Goal: Task Accomplishment & Management: Manage account settings

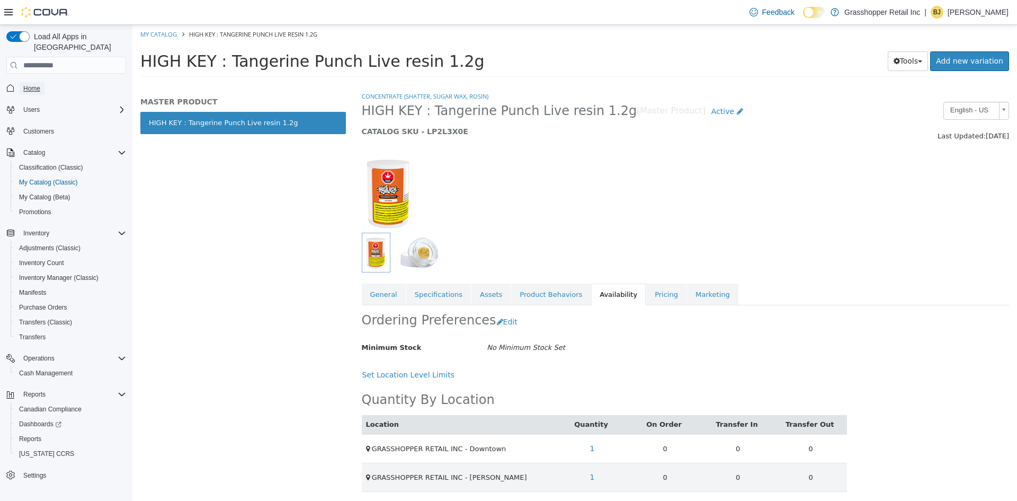
click at [37, 84] on span "Home" at bounding box center [31, 88] width 17 height 8
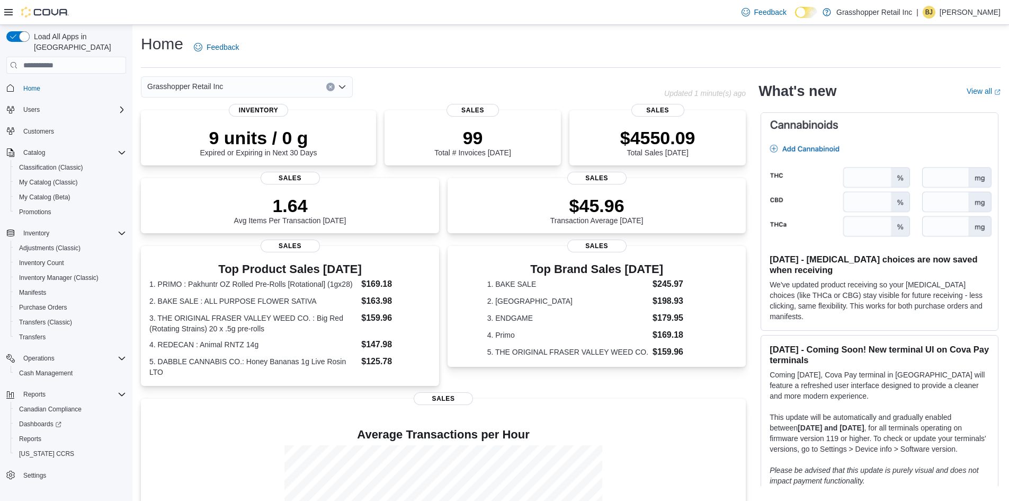
click at [341, 85] on icon "Open list of options" at bounding box center [342, 87] width 8 height 8
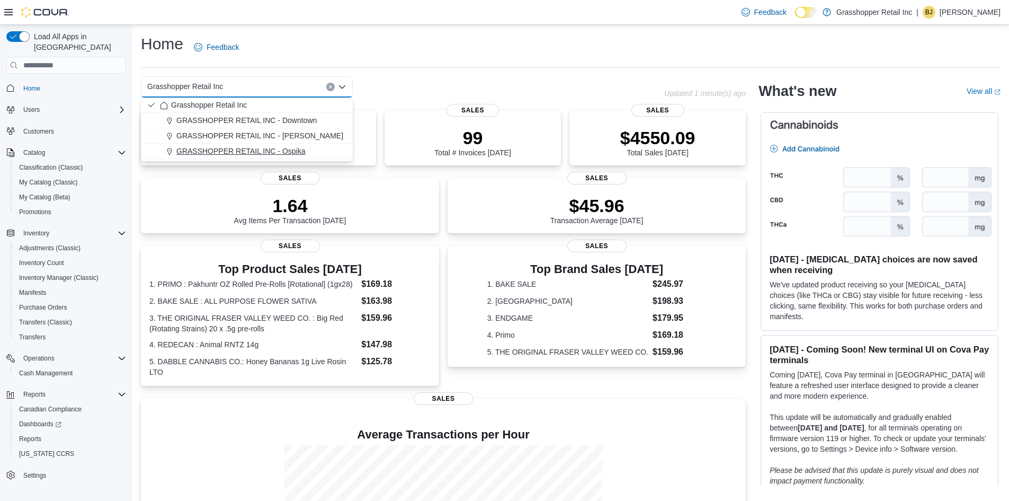
click at [307, 148] on div "GRASSHOPPER RETAIL INC - Ospika" at bounding box center [253, 151] width 187 height 11
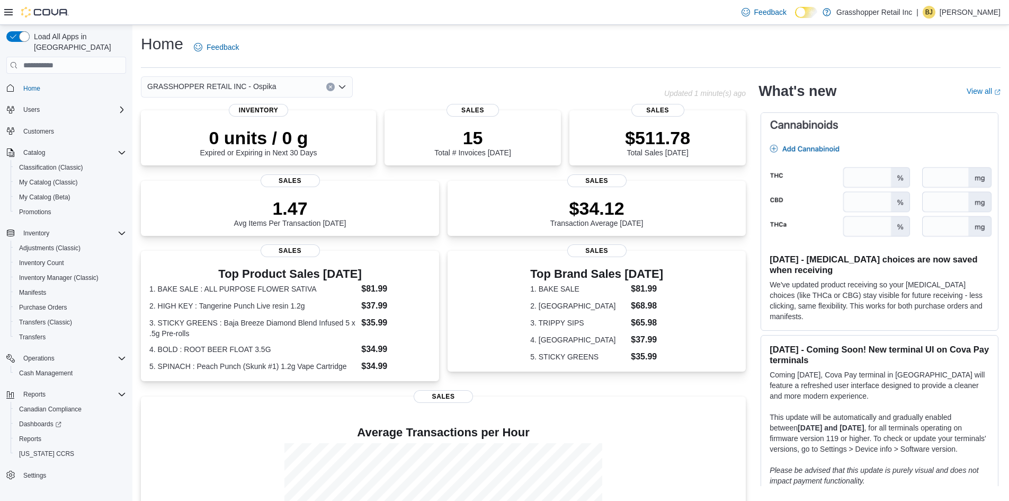
click at [282, 86] on div "GRASSHOPPER RETAIL INC - Ospika Combo box. Selected. GRASSHOPPER RETAIL INC - O…" at bounding box center [247, 86] width 212 height 21
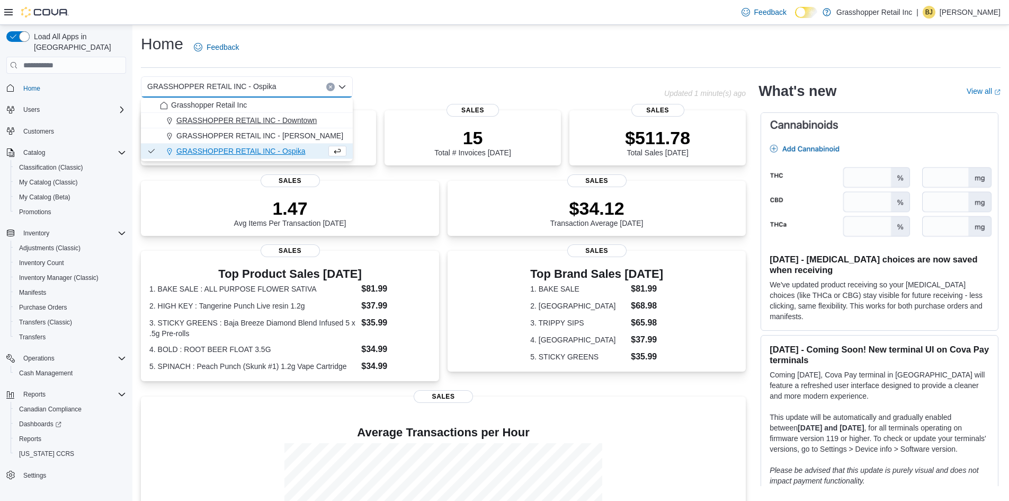
click at [280, 121] on span "GRASSHOPPER RETAIL INC - Downtown" at bounding box center [246, 120] width 140 height 11
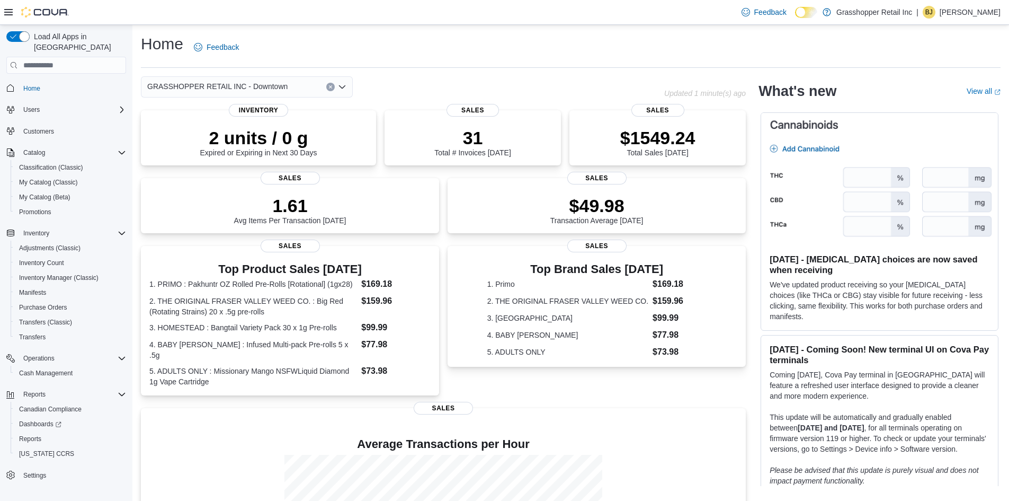
click at [279, 88] on div "GRASSHOPPER RETAIL INC - Downtown Combo box. Selected. GRASSHOPPER RETAIL INC -…" at bounding box center [247, 86] width 212 height 21
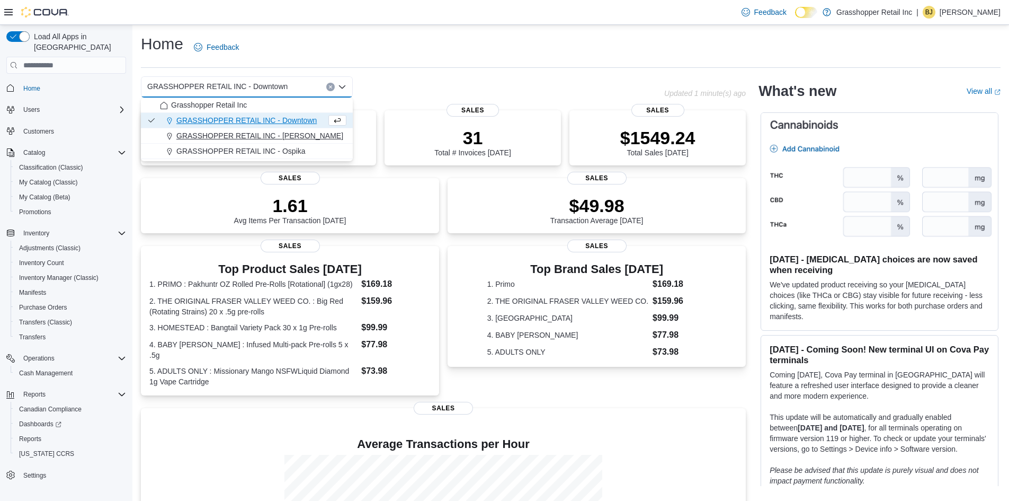
click at [288, 132] on span "GRASSHOPPER RETAIL INC - [PERSON_NAME]" at bounding box center [259, 135] width 167 height 11
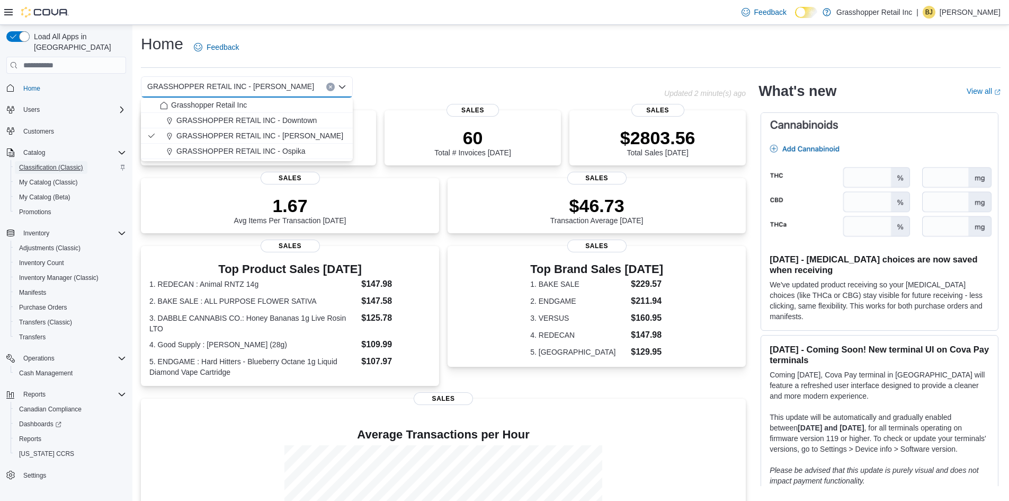
click at [34, 163] on span "Classification (Classic)" at bounding box center [51, 167] width 64 height 8
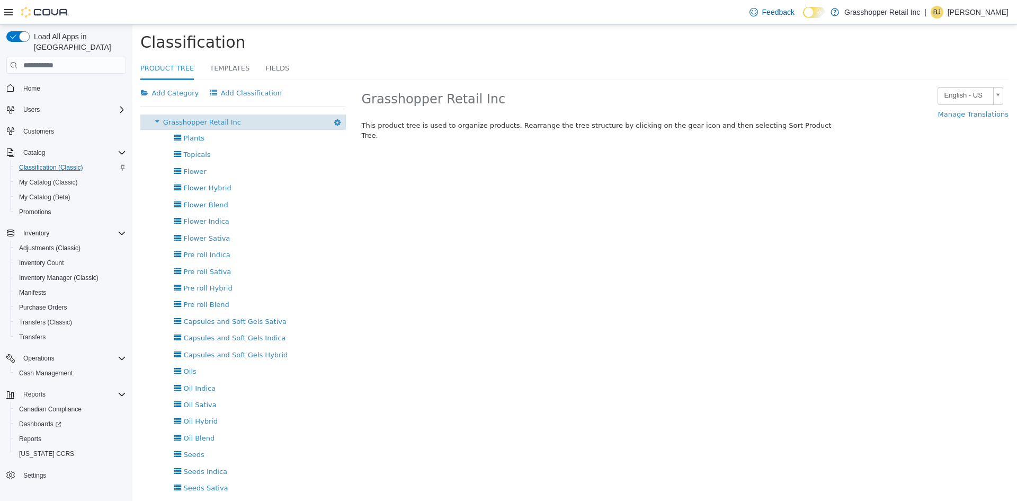
click at [225, 122] on span "Grasshopper Retail Inc" at bounding box center [202, 122] width 78 height 8
click at [59, 178] on span "My Catalog (Classic)" at bounding box center [48, 182] width 59 height 8
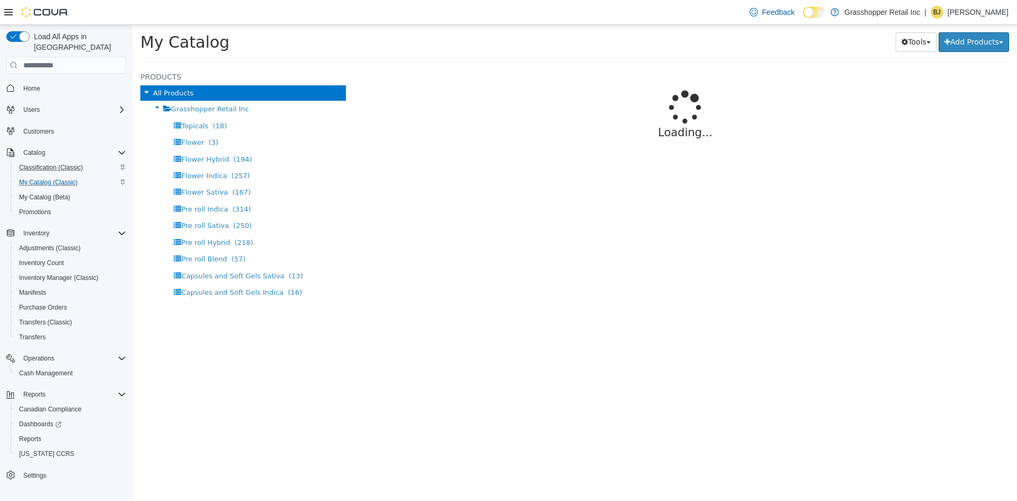
select select "**********"
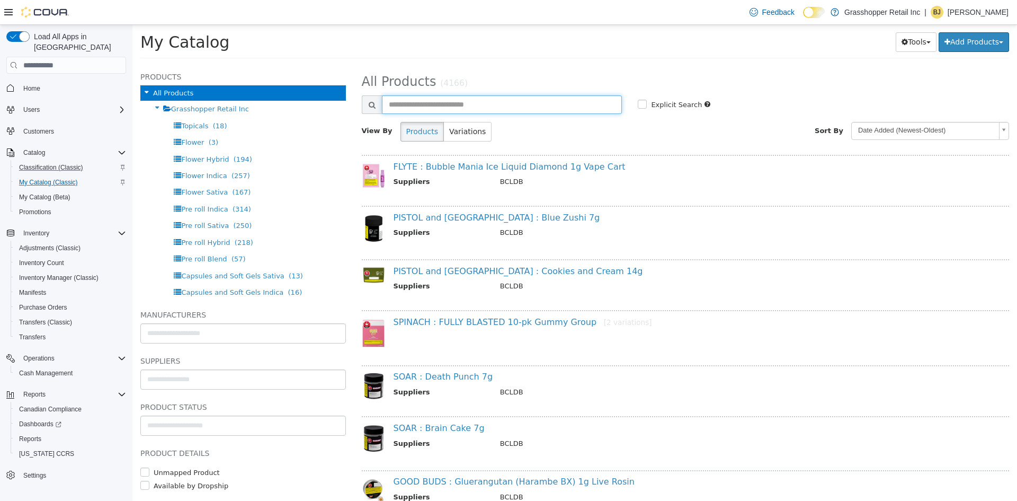
click at [424, 102] on input "text" at bounding box center [502, 104] width 241 height 19
type input "**********"
select select "**********"
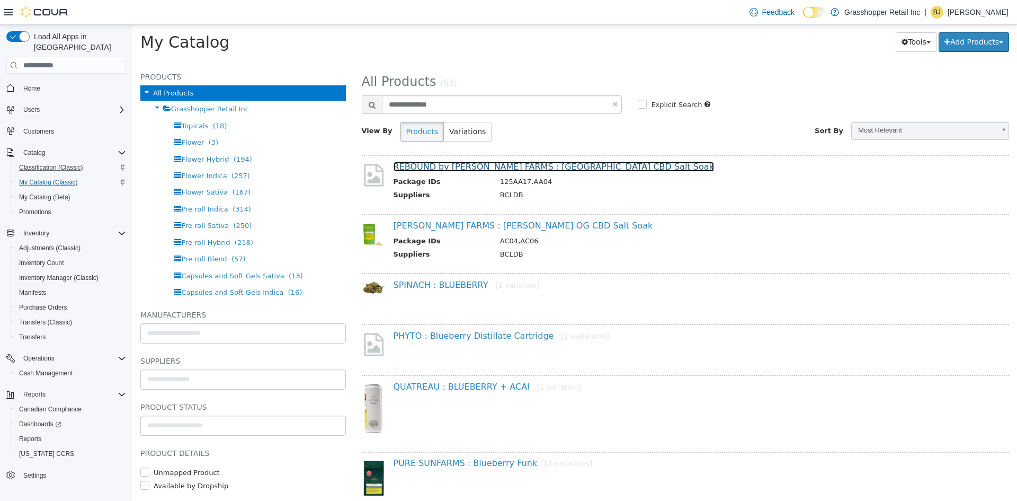
click at [532, 165] on link "REBOUND by [PERSON_NAME] FARMS : [GEOGRAPHIC_DATA] CBD Salt Soak" at bounding box center [554, 167] width 321 height 10
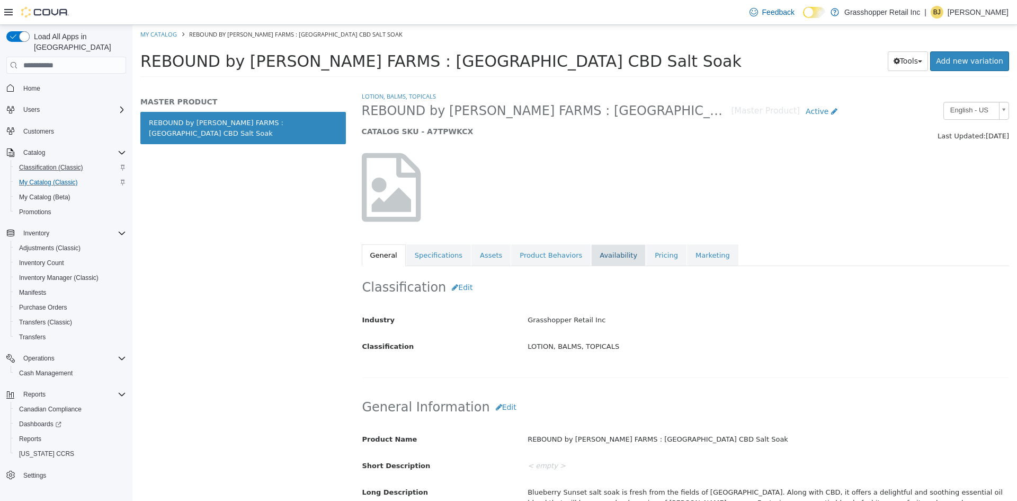
click at [594, 261] on link "Availability" at bounding box center [618, 255] width 55 height 22
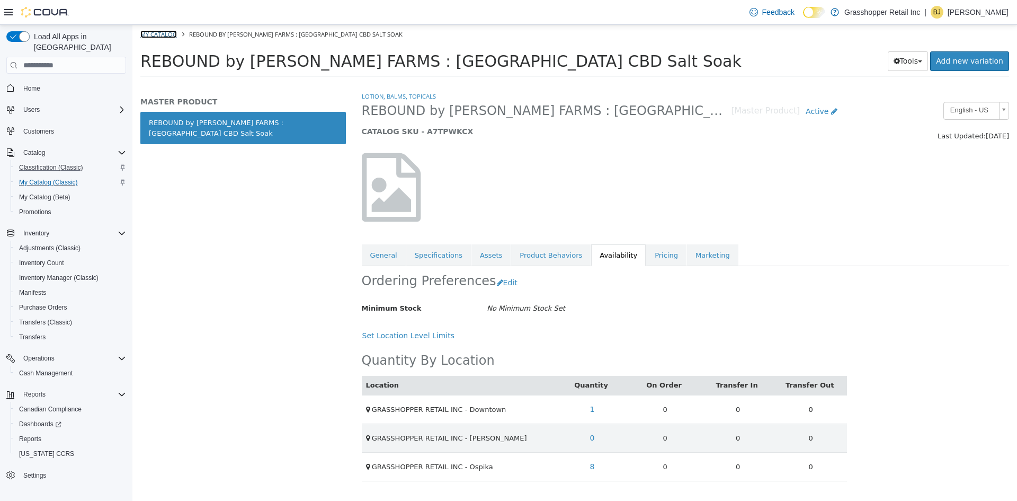
click at [163, 33] on link "My Catalog" at bounding box center [158, 34] width 37 height 8
select select "**********"
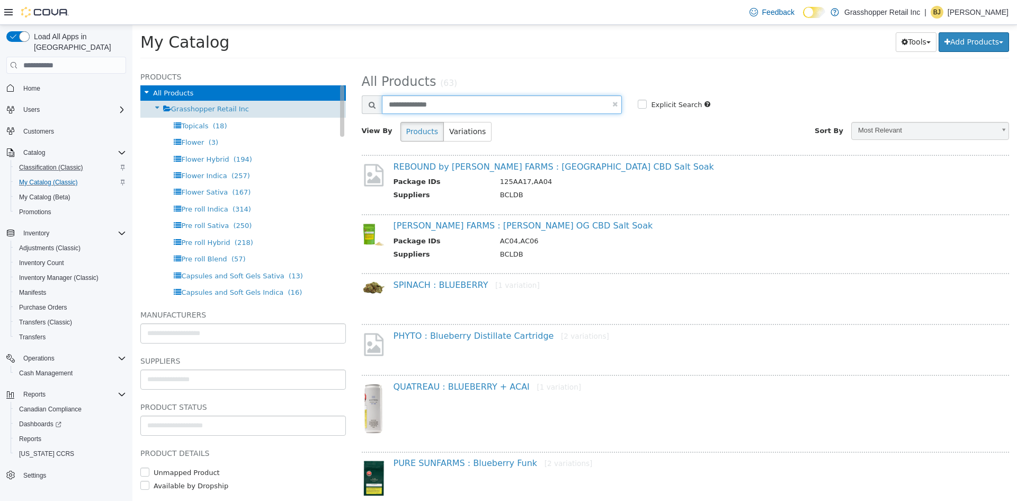
drag, startPoint x: 452, startPoint y: 103, endPoint x: 329, endPoint y: 103, distance: 123.5
click at [330, 65] on div "Products All Products Grasshopper Retail Inc Topicals (18) Flower (3) Flower Hy…" at bounding box center [574, 65] width 885 height 0
type input "**********"
select select "**********"
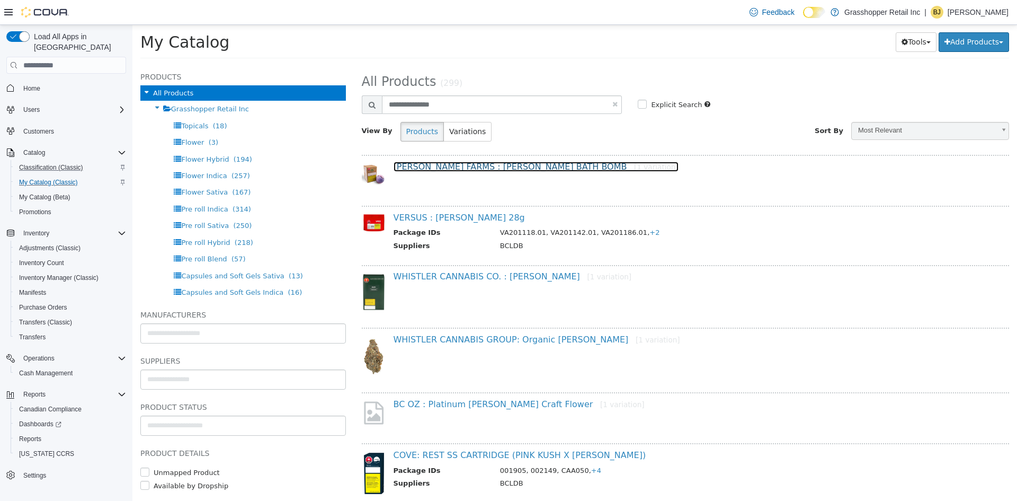
click at [504, 163] on link "[PERSON_NAME] FARMS : [PERSON_NAME] BATH BOMB [1 variation]" at bounding box center [536, 167] width 285 height 10
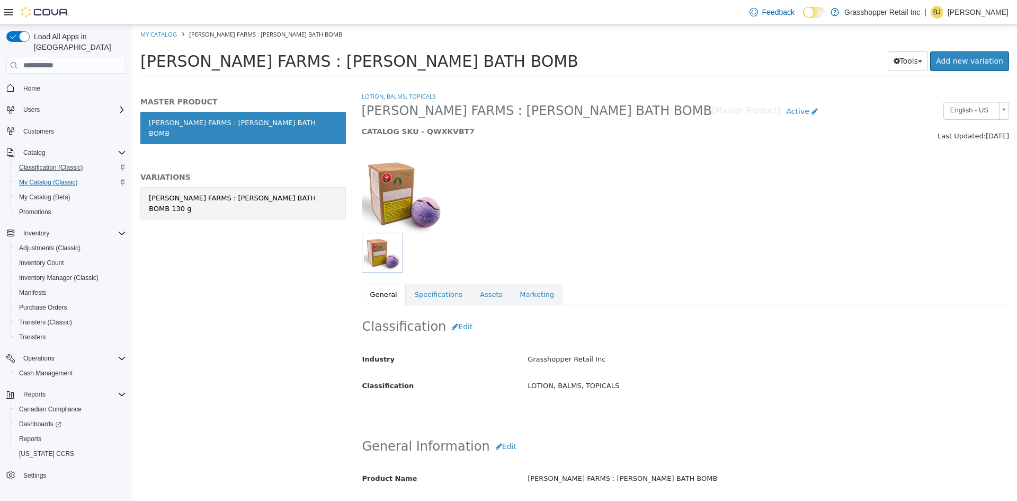
click at [267, 193] on div "[PERSON_NAME] FARMS : [PERSON_NAME] BATH BOMB 130 g" at bounding box center [243, 203] width 189 height 21
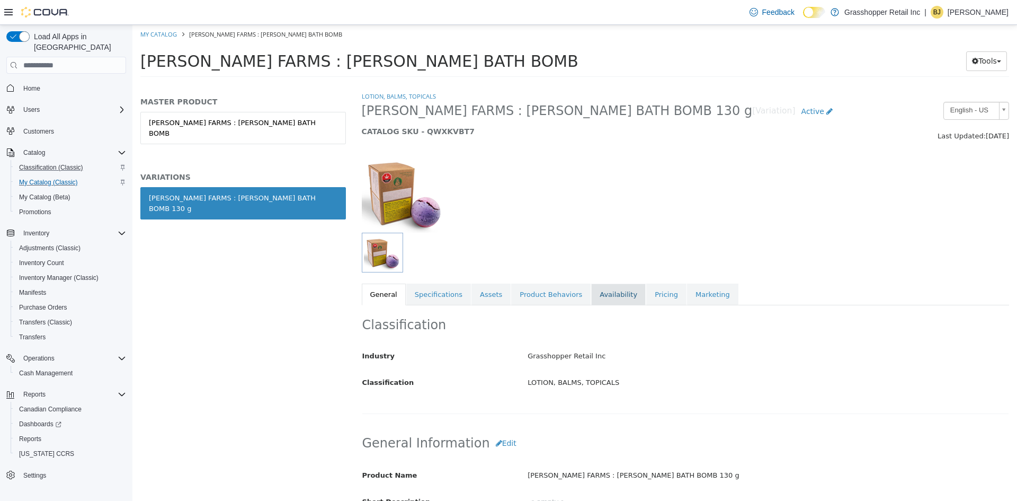
click at [596, 291] on link "Availability" at bounding box center [618, 294] width 55 height 22
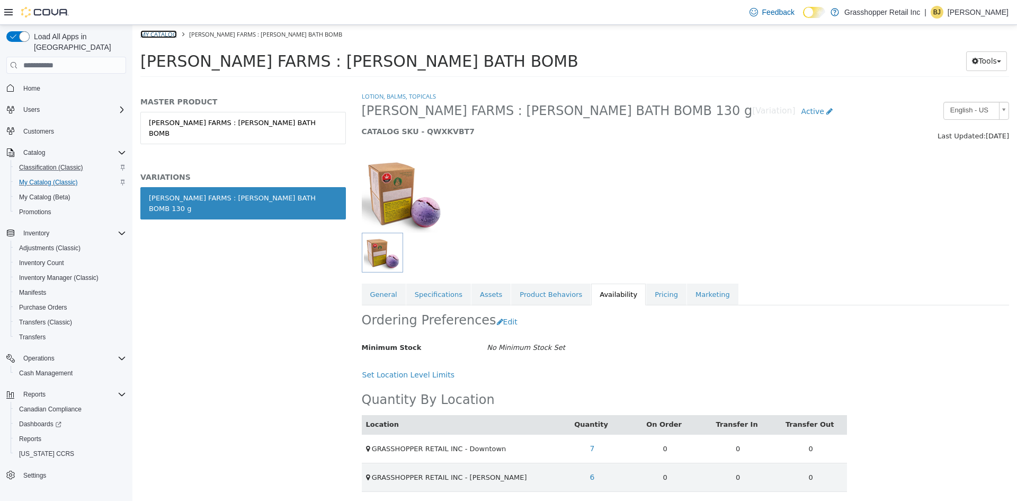
click at [159, 35] on link "My Catalog" at bounding box center [158, 34] width 37 height 8
select select "**********"
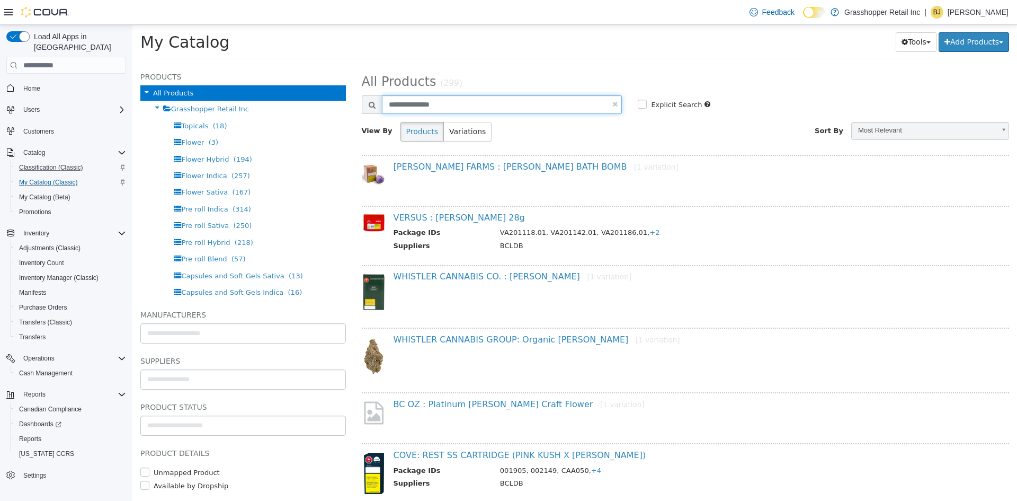
drag, startPoint x: 450, startPoint y: 102, endPoint x: 344, endPoint y: 102, distance: 106.5
click at [344, 65] on div "Products All Products Grasshopper Retail Inc Topicals (18) Flower (3) Flower Hy…" at bounding box center [574, 65] width 885 height 0
type input "*"
type input "*******"
select select "**********"
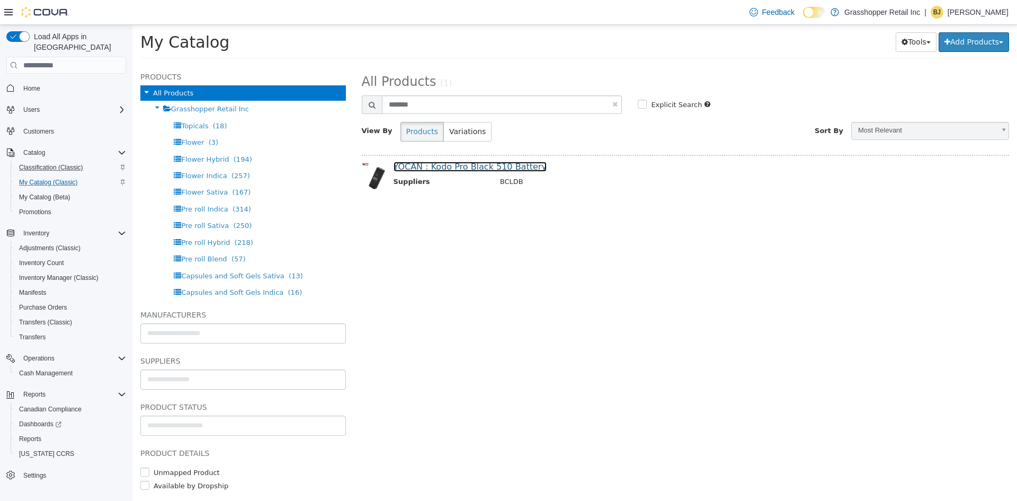
click at [494, 166] on link "YOCAN : Kodo Pro Black 510 Battery" at bounding box center [470, 167] width 153 height 10
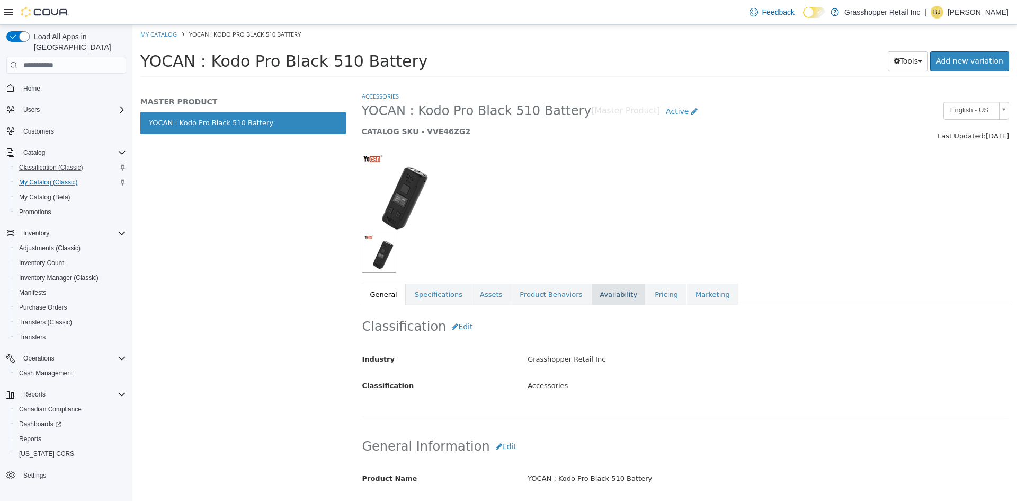
click at [602, 287] on link "Availability" at bounding box center [618, 294] width 55 height 22
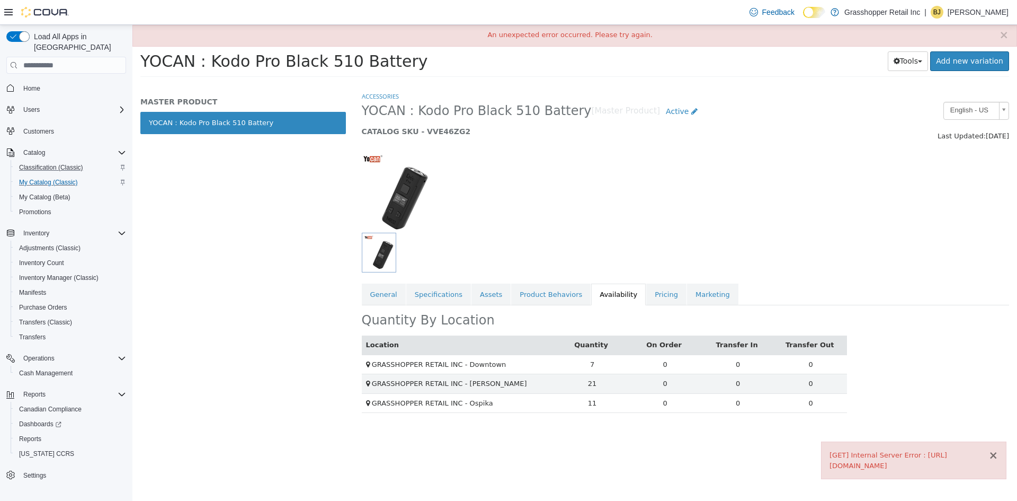
click at [994, 450] on button "×" at bounding box center [994, 455] width 10 height 11
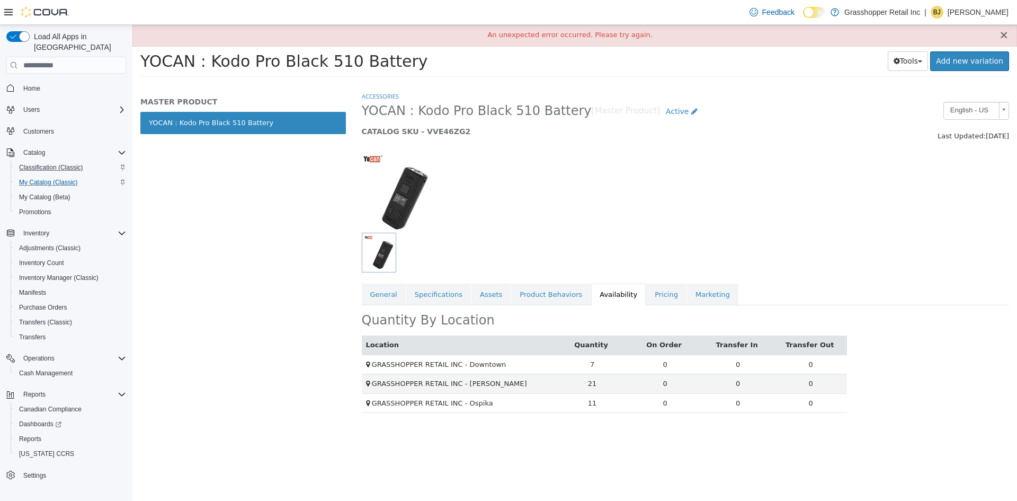
click at [1005, 34] on button "×" at bounding box center [1004, 35] width 10 height 11
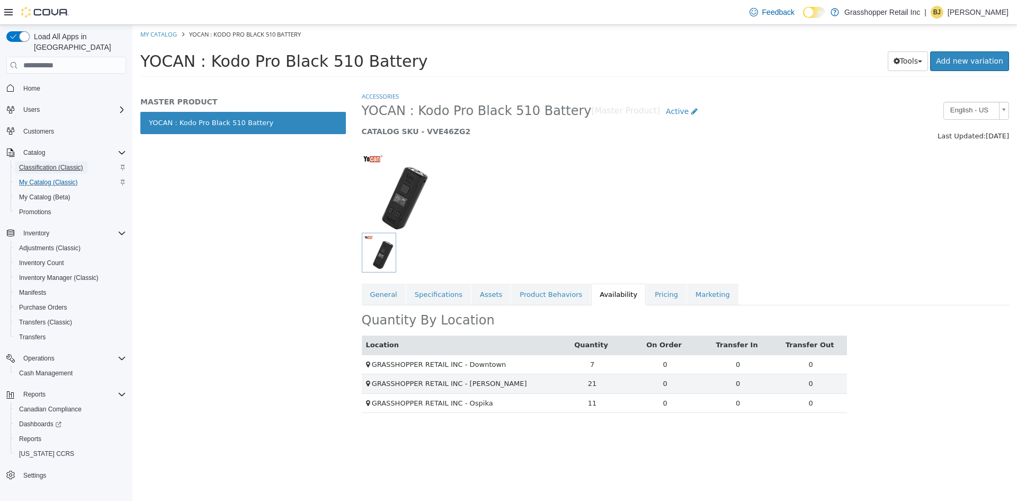
click at [47, 163] on span "Classification (Classic)" at bounding box center [51, 167] width 64 height 8
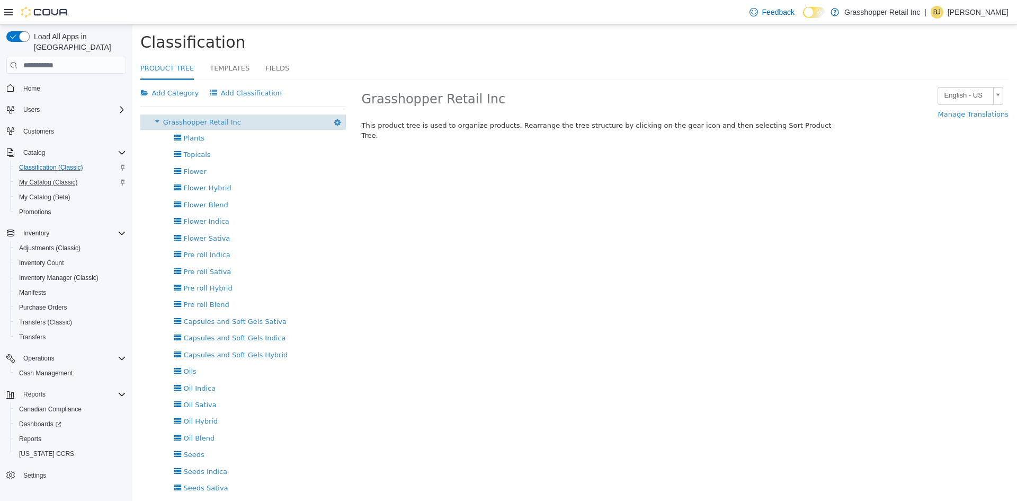
click at [215, 123] on span "Grasshopper Retail Inc" at bounding box center [202, 122] width 78 height 8
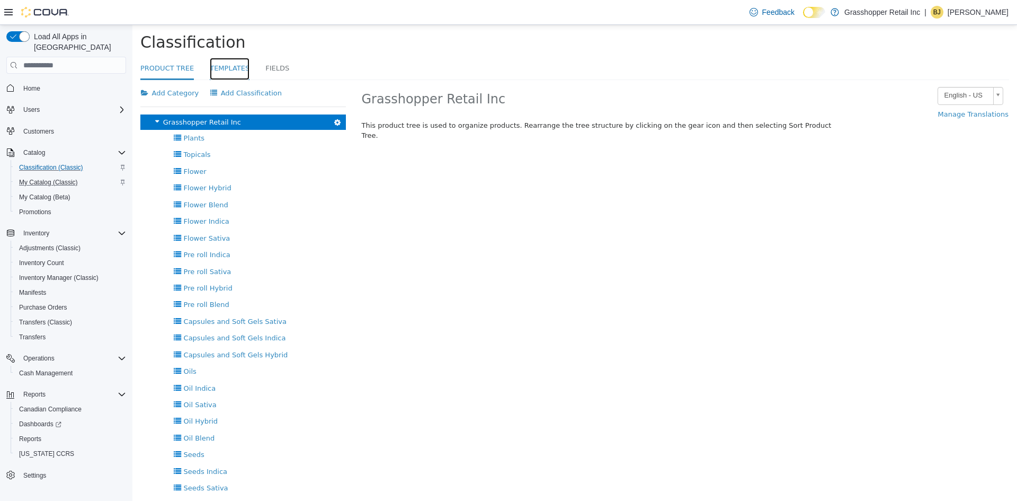
click at [217, 69] on link "Templates" at bounding box center [230, 69] width 40 height 23
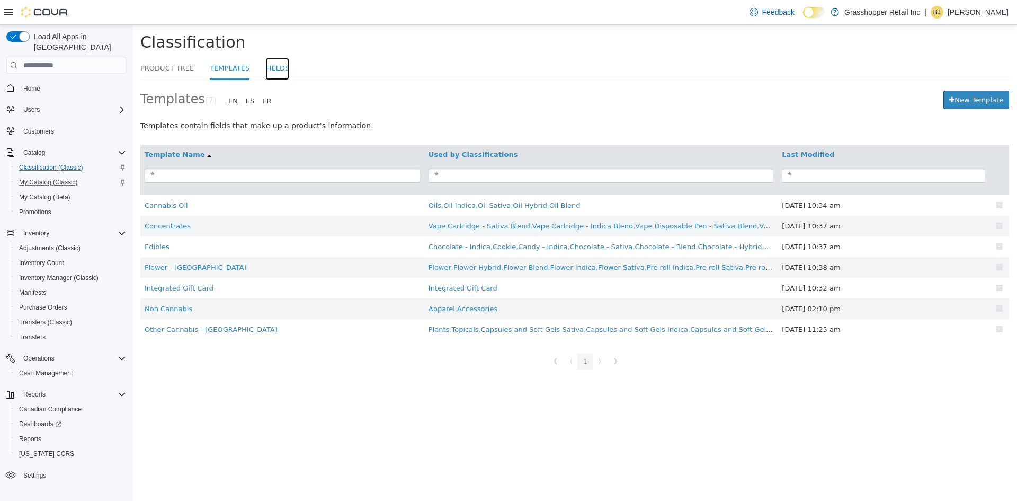
click at [265, 65] on link "Fields" at bounding box center [277, 69] width 24 height 23
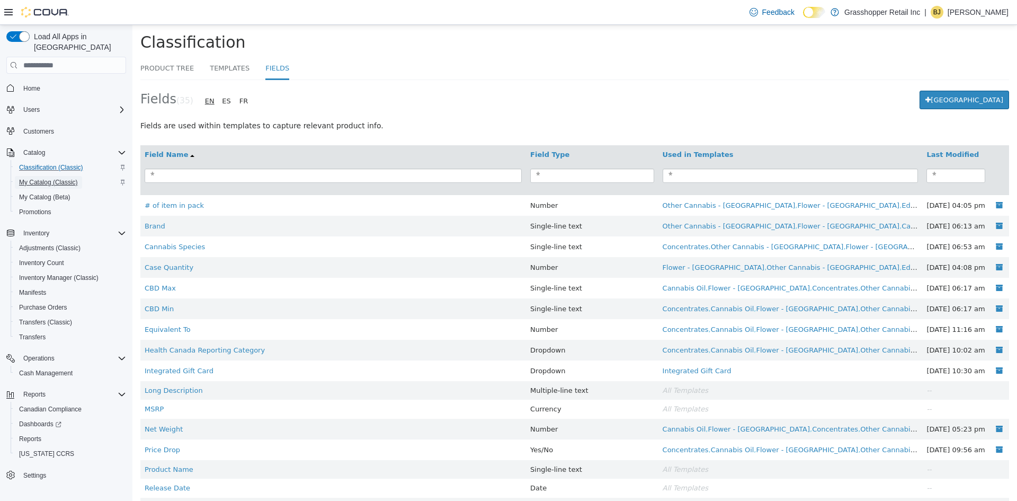
click at [44, 178] on span "My Catalog (Classic)" at bounding box center [48, 182] width 59 height 8
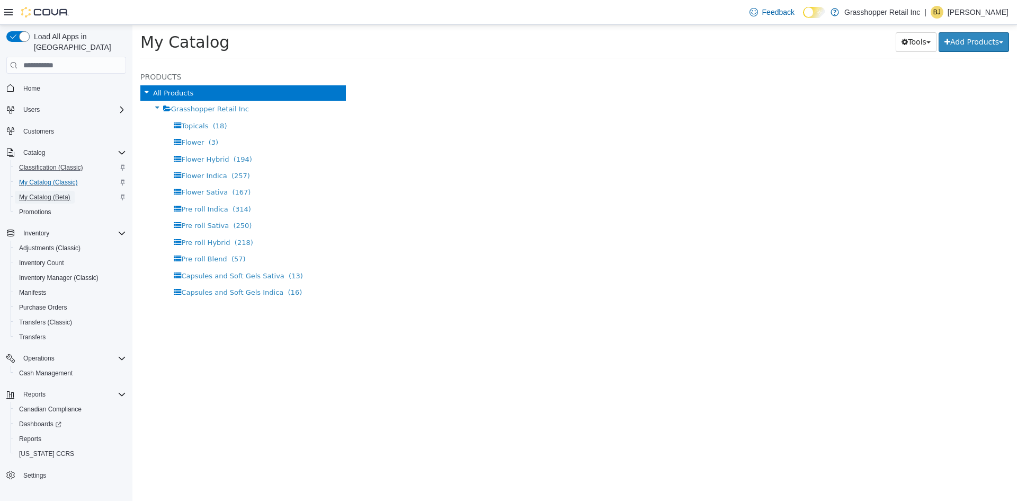
click at [48, 193] on span "My Catalog (Beta)" at bounding box center [44, 197] width 51 height 8
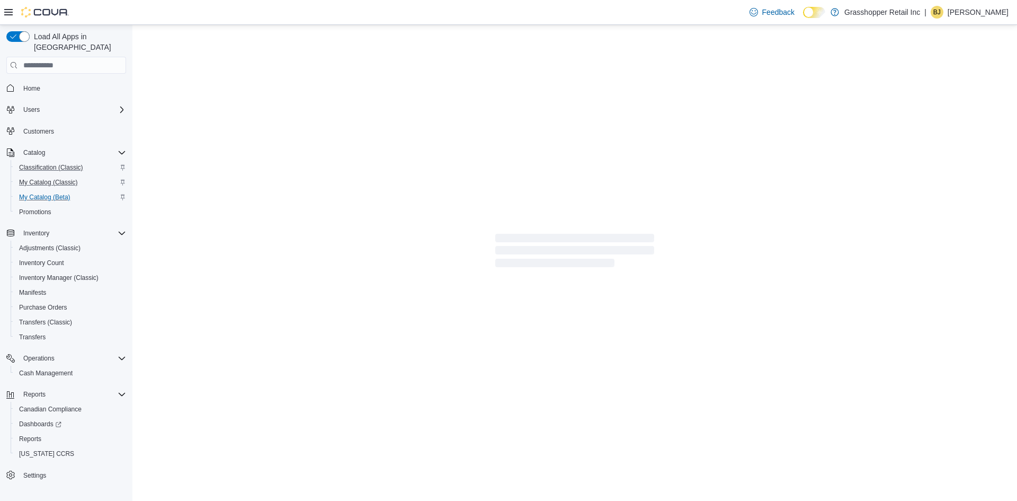
select select "**********"
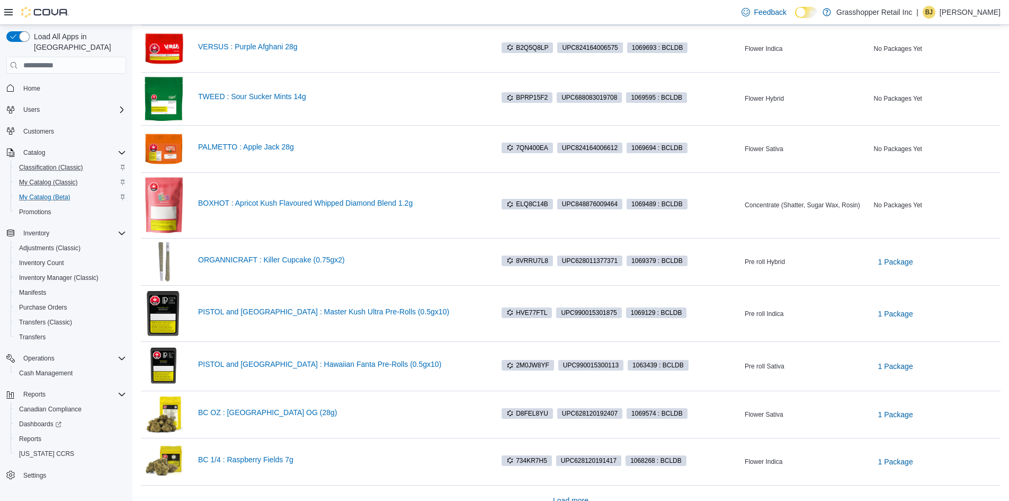
scroll to position [757, 0]
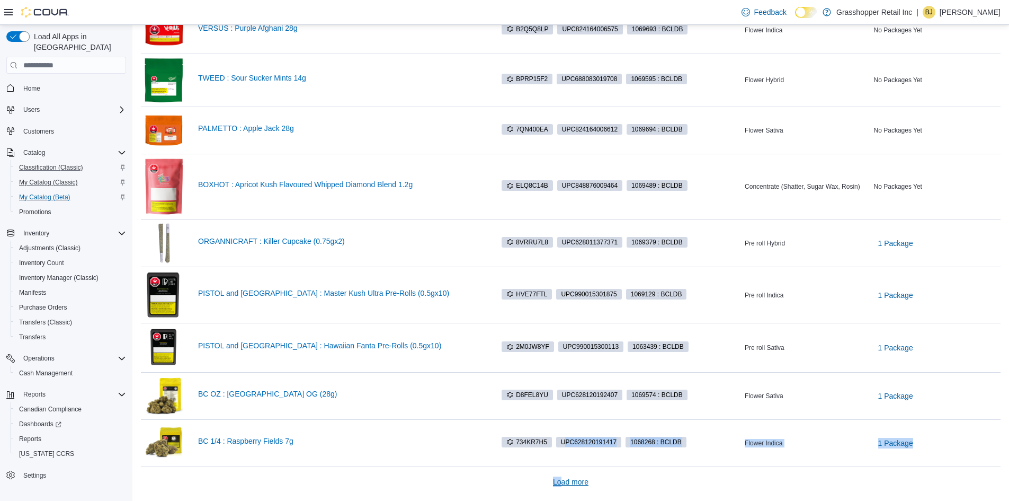
drag, startPoint x: 567, startPoint y: 460, endPoint x: 564, endPoint y: 473, distance: 13.6
click at [568, 480] on span "Load more" at bounding box center [570, 481] width 35 height 11
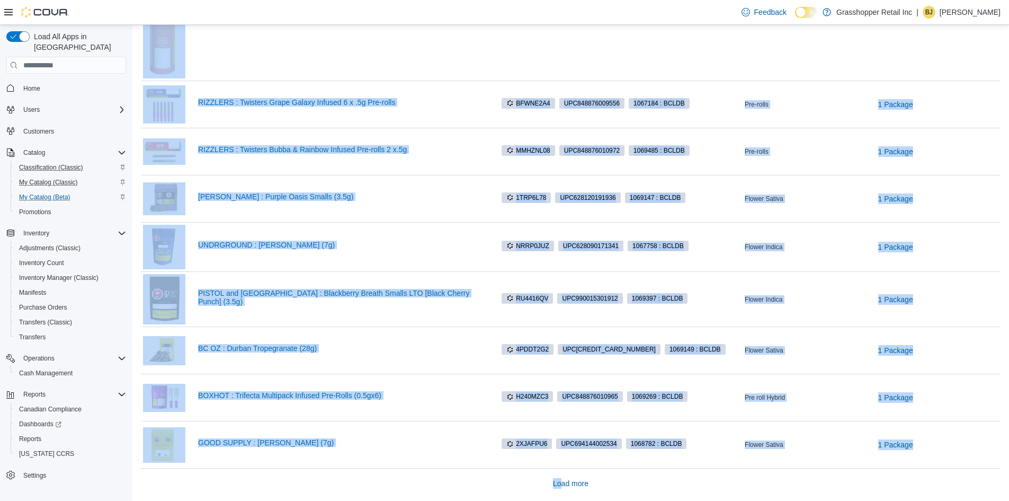
scroll to position [1878, 0]
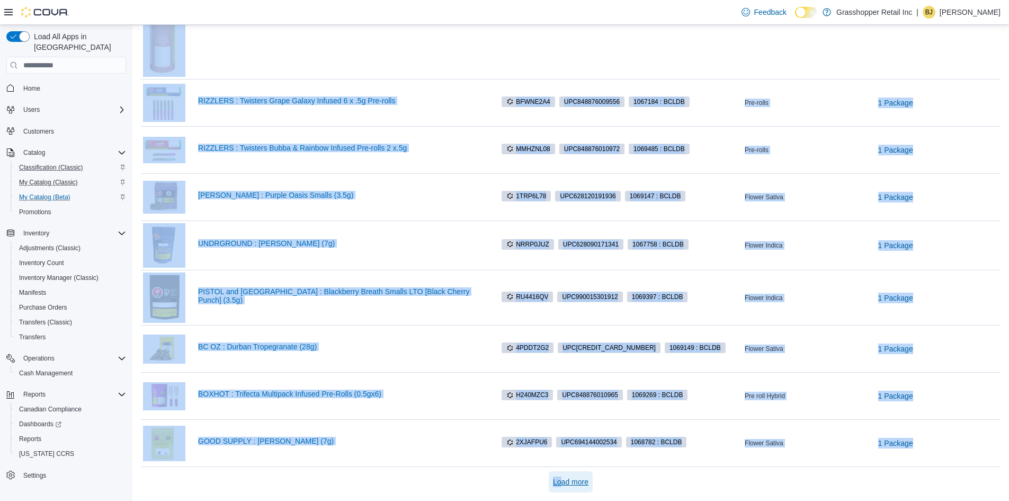
click at [559, 480] on span "Load more" at bounding box center [570, 481] width 35 height 11
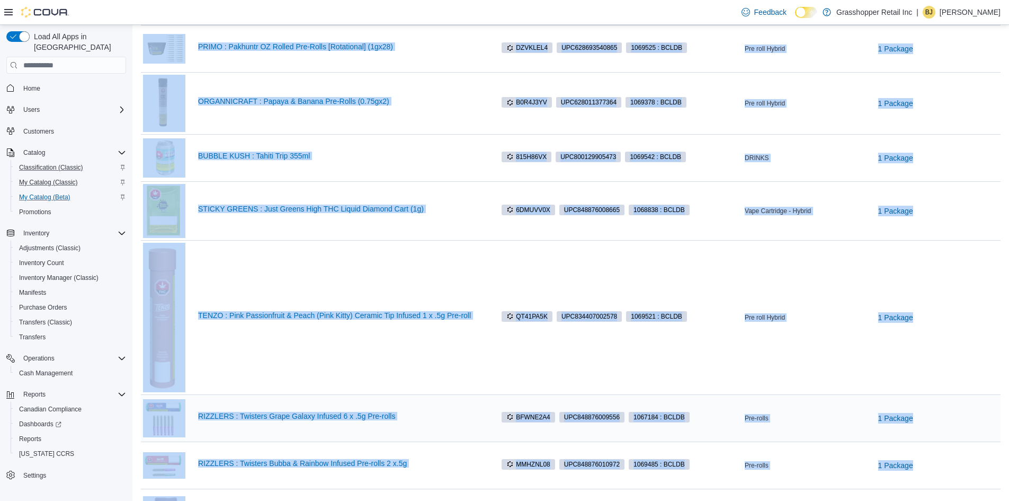
scroll to position [1454, 0]
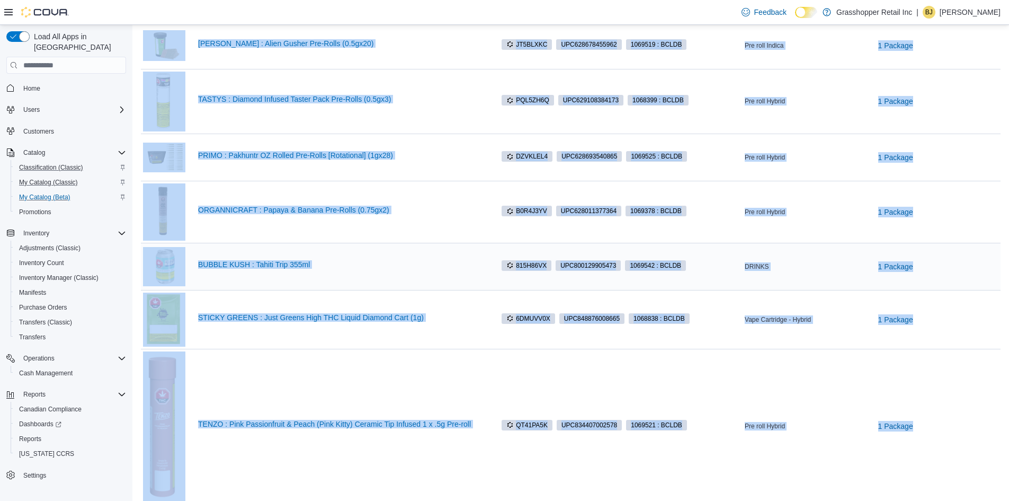
click at [442, 249] on div "BUBBLE KUSH : Tahiti Trip 355ml" at bounding box center [313, 266] width 340 height 42
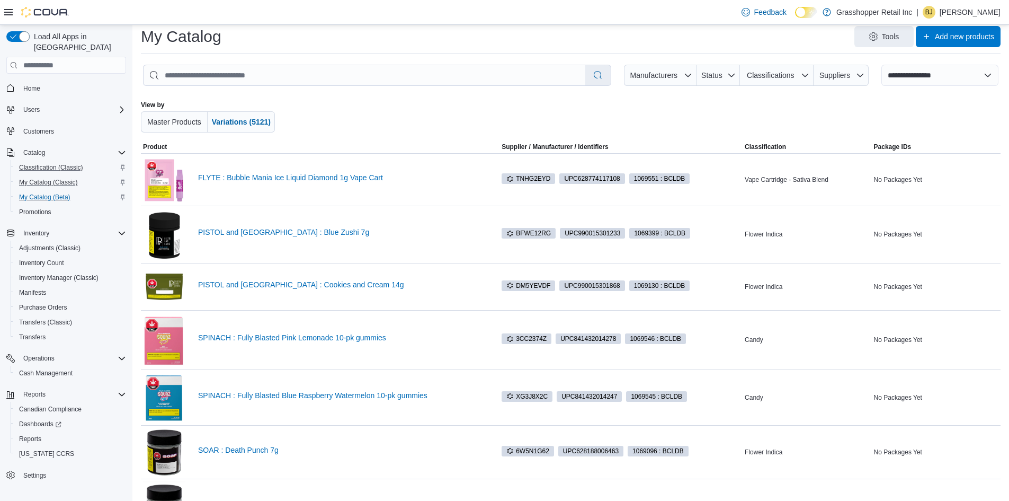
scroll to position [0, 0]
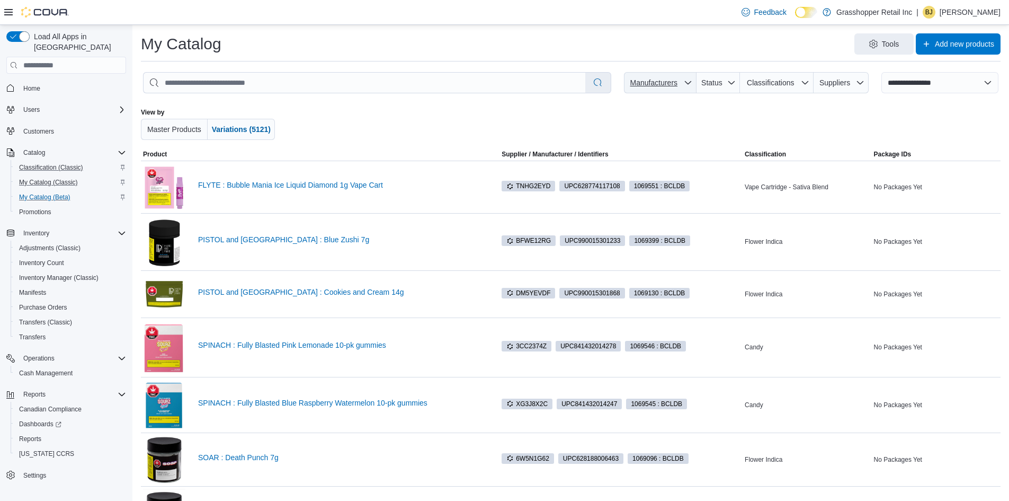
click at [690, 85] on icon "button" at bounding box center [688, 82] width 8 height 8
click at [693, 80] on icon "button" at bounding box center [688, 82] width 8 height 8
click at [691, 81] on icon "button" at bounding box center [688, 82] width 8 height 8
click at [736, 79] on icon "button" at bounding box center [731, 82] width 8 height 8
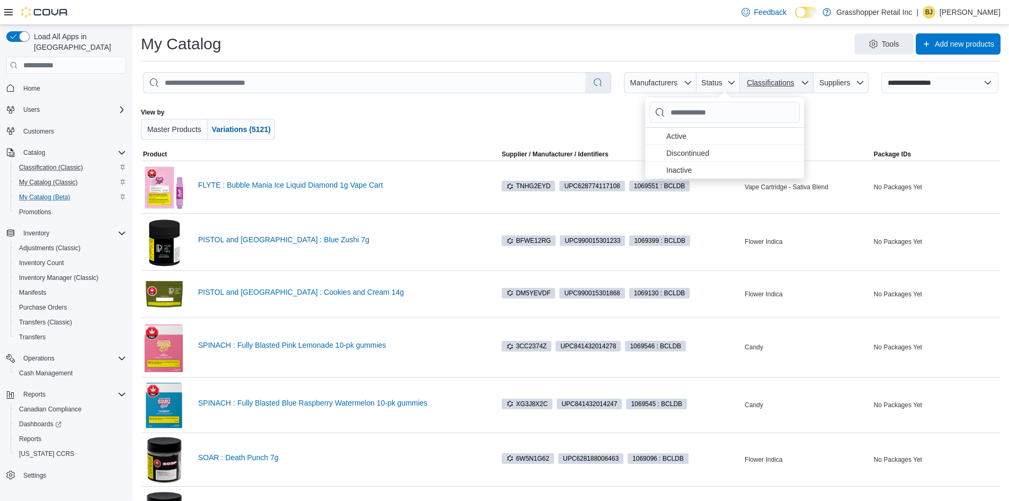
click at [810, 78] on span "Classifications" at bounding box center [776, 82] width 65 height 21
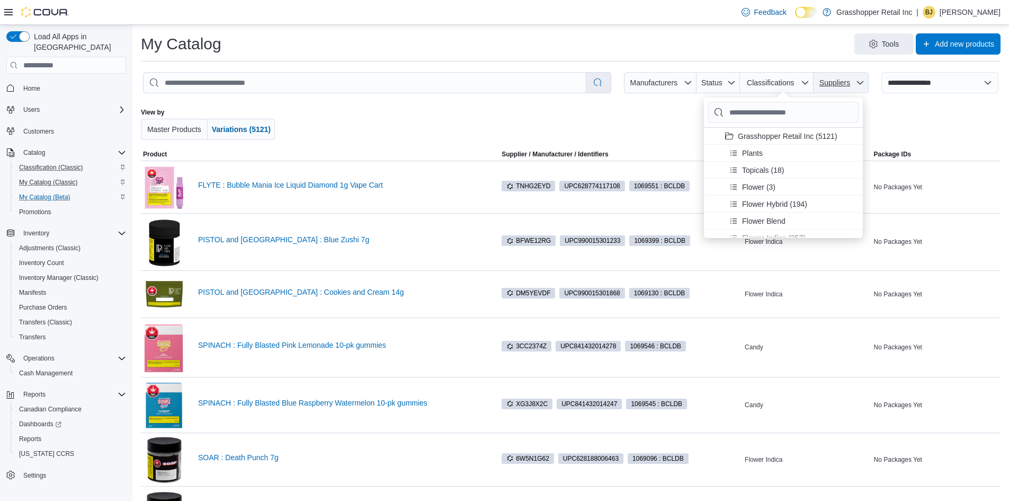
click at [864, 80] on icon "button" at bounding box center [860, 82] width 8 height 8
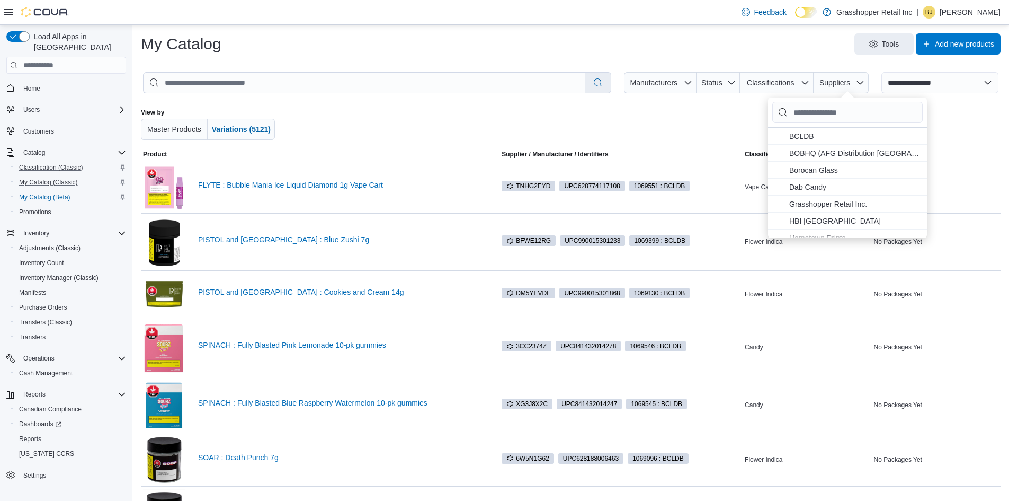
click at [532, 45] on div "Tools Add new products" at bounding box center [615, 43] width 771 height 21
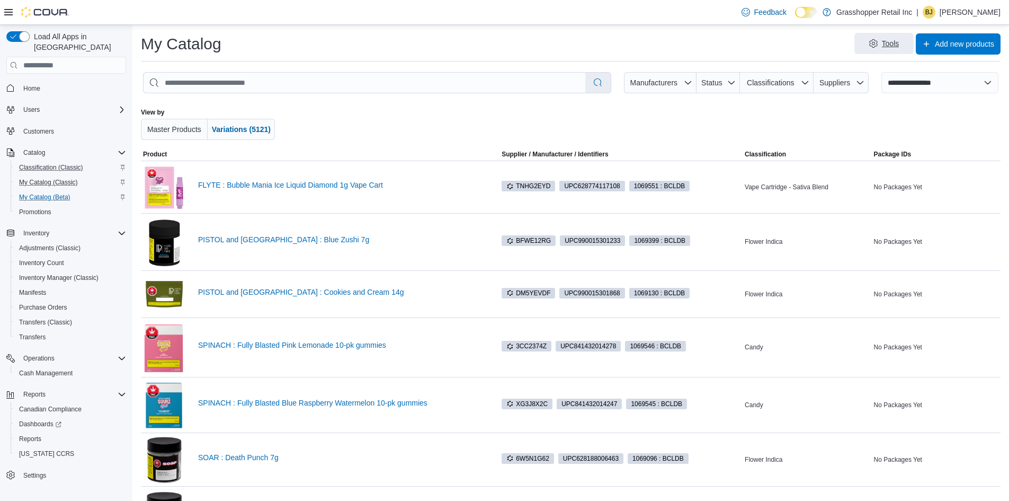
click at [878, 46] on icon "button" at bounding box center [873, 43] width 8 height 8
click at [887, 69] on span "Merge Products" at bounding box center [899, 72] width 64 height 11
click at [412, 47] on div "Tools Add new products" at bounding box center [615, 43] width 771 height 21
click at [35, 84] on span "Home" at bounding box center [31, 88] width 17 height 8
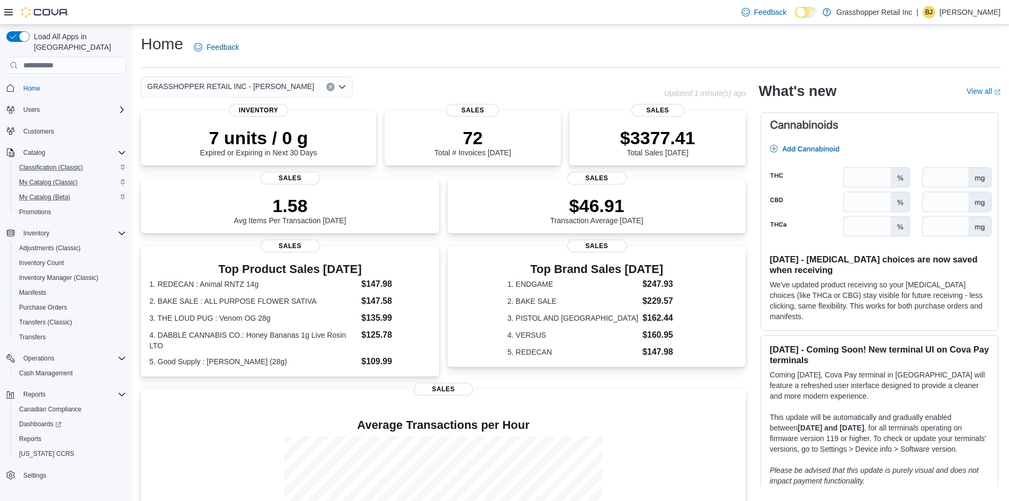
click at [340, 87] on icon "Open list of options" at bounding box center [342, 87] width 8 height 8
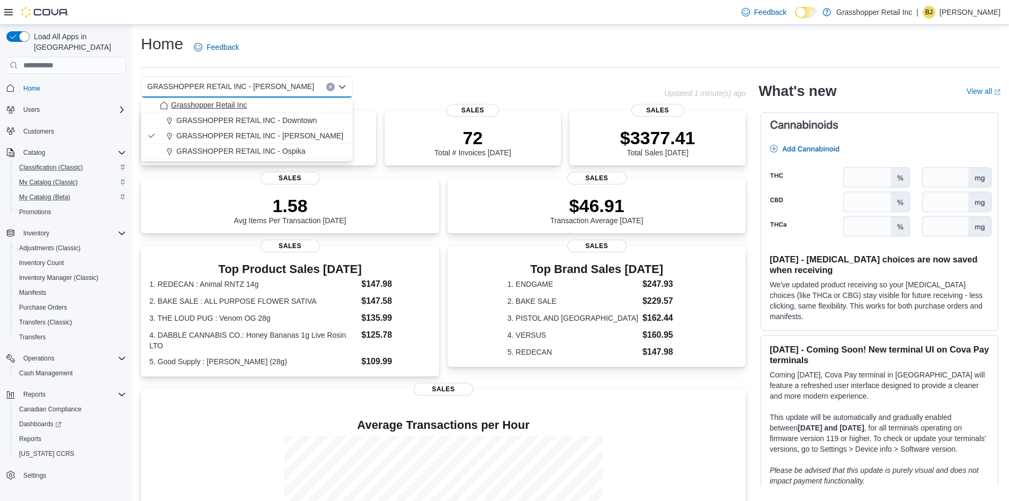
click at [237, 104] on span "Grasshopper Retail Inc" at bounding box center [209, 105] width 76 height 11
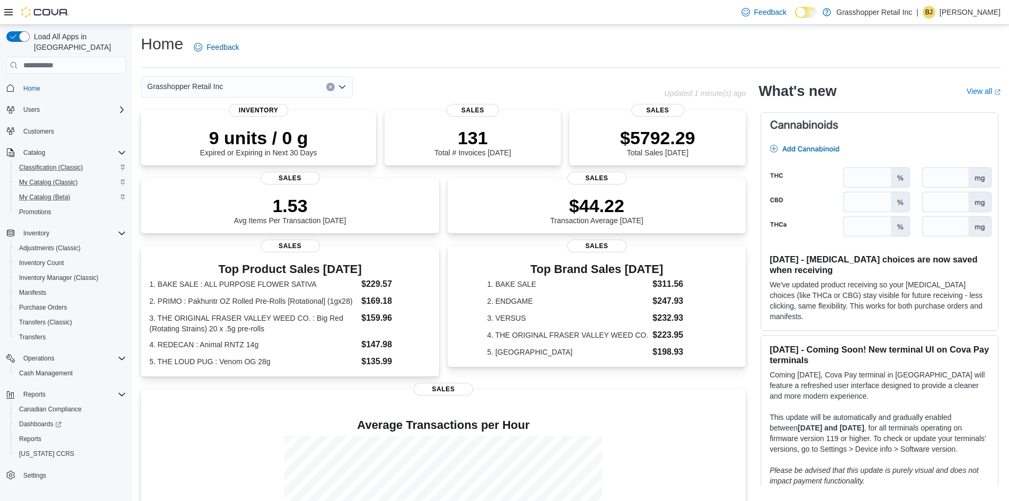
click at [315, 86] on div "Grasshopper Retail Inc Combo box. Selected. Grasshopper Retail Inc. Press Backs…" at bounding box center [247, 86] width 212 height 21
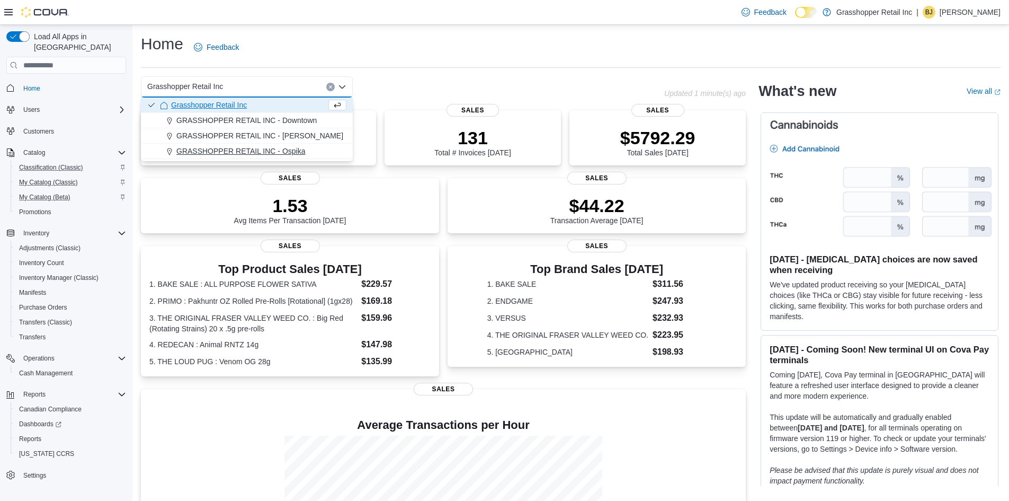
click at [290, 150] on span "GRASSHOPPER RETAIL INC - Ospika" at bounding box center [240, 151] width 129 height 11
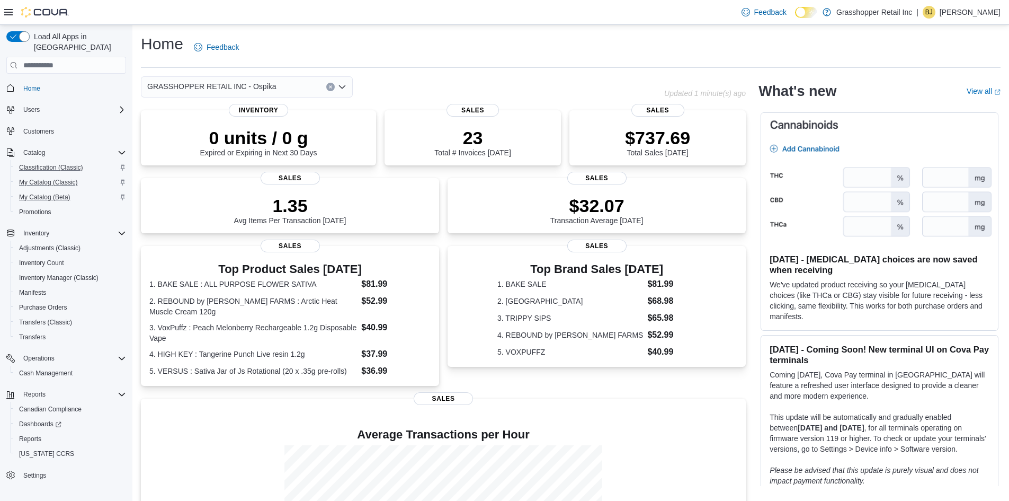
click at [276, 86] on div "GRASSHOPPER RETAIL INC - Ospika Combo box. Selected. GRASSHOPPER RETAIL INC - O…" at bounding box center [247, 86] width 212 height 21
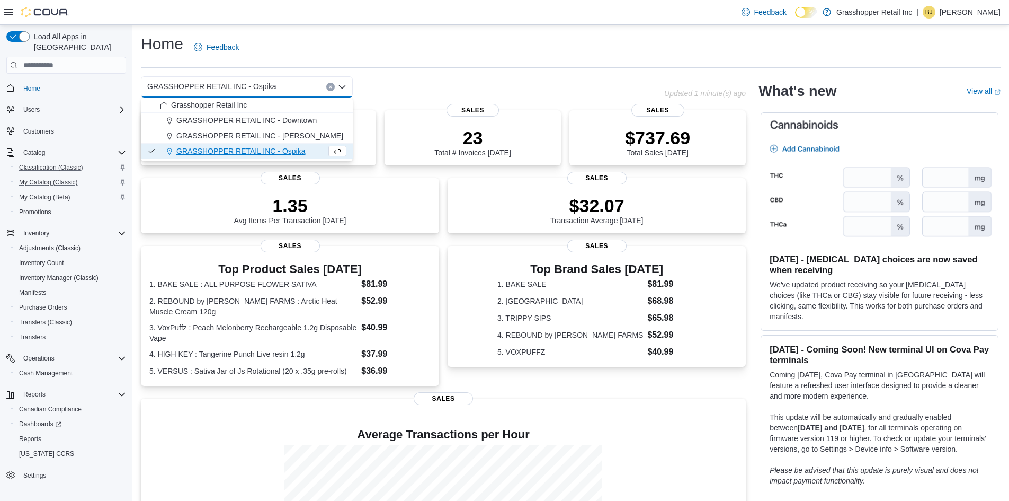
click at [281, 120] on span "GRASSHOPPER RETAIL INC - Downtown" at bounding box center [246, 120] width 140 height 11
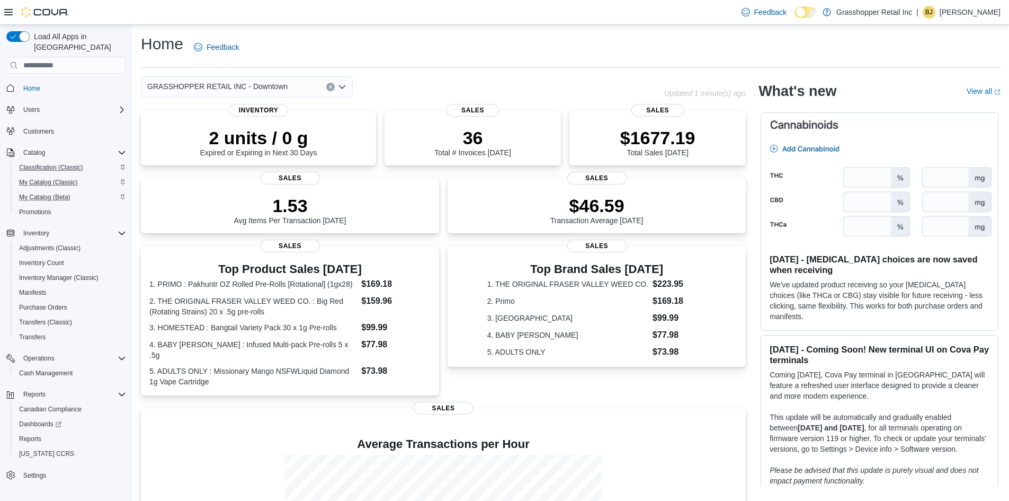
click at [288, 85] on div "GRASSHOPPER RETAIL INC - Downtown Combo box. Selected. GRASSHOPPER RETAIL INC -…" at bounding box center [247, 86] width 212 height 21
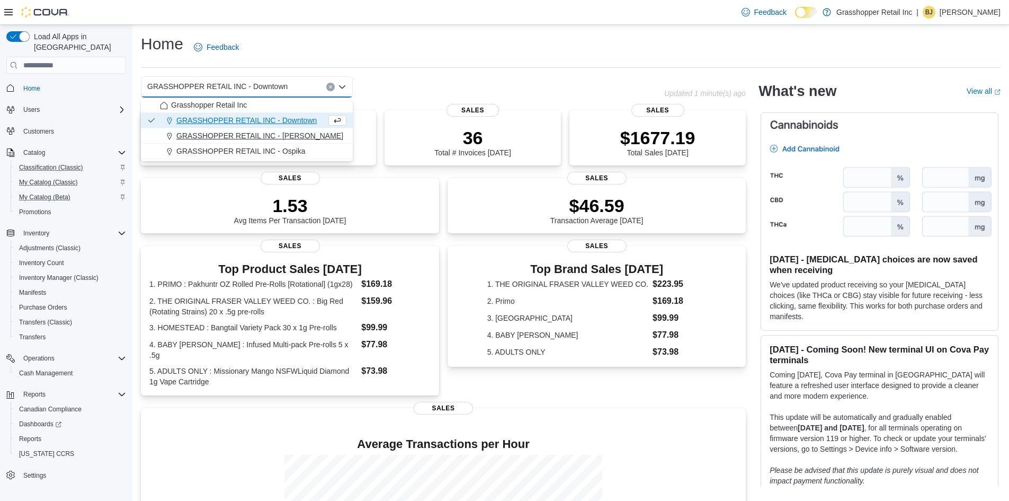
click at [288, 136] on span "GRASSHOPPER RETAIL INC - [PERSON_NAME]" at bounding box center [259, 135] width 167 height 11
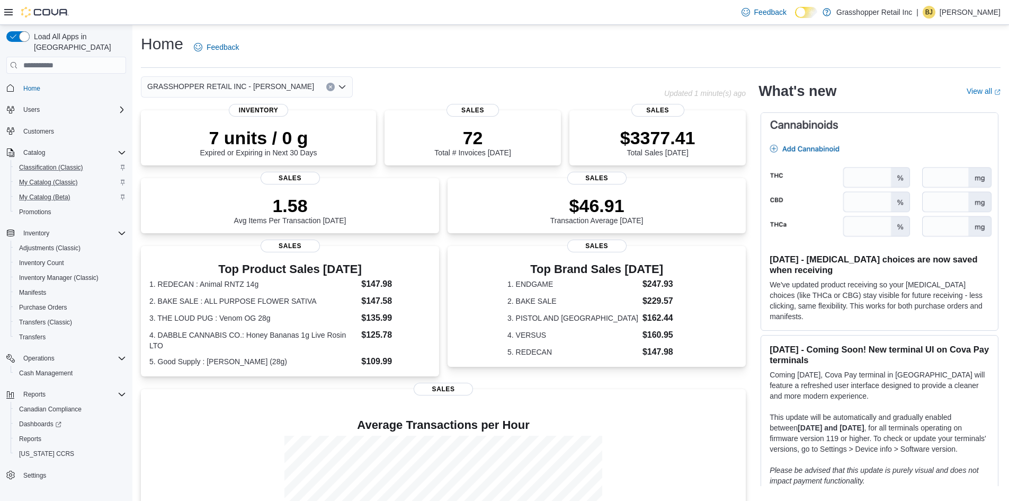
click at [298, 87] on div "GRASSHOPPER RETAIL INC - [PERSON_NAME] Combo box. Selected. GRASSHOPPER RETAIL …" at bounding box center [247, 86] width 212 height 21
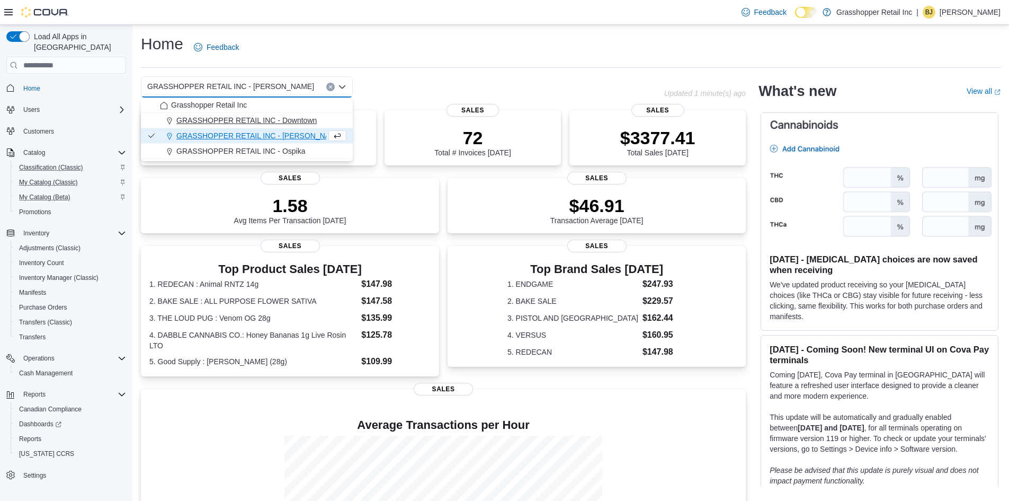
click at [288, 121] on span "GRASSHOPPER RETAIL INC - Downtown" at bounding box center [246, 120] width 140 height 11
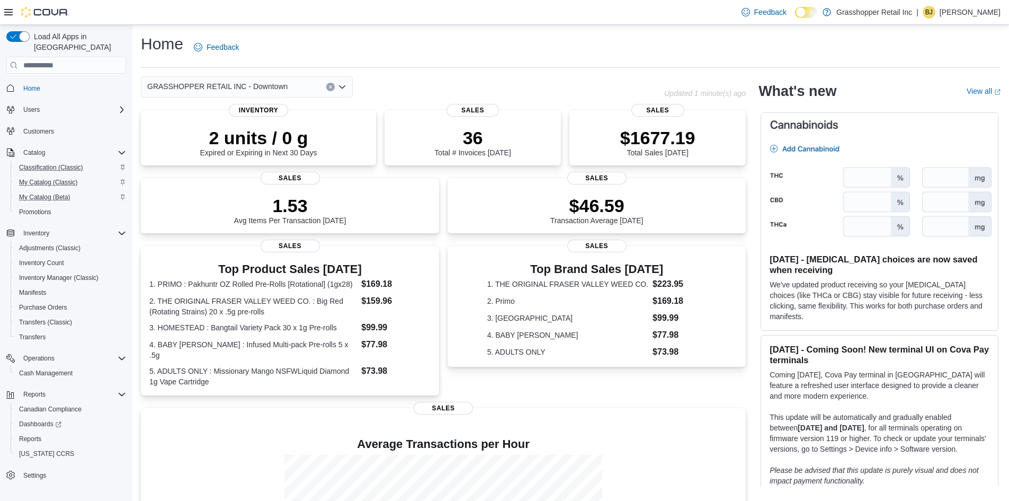
click at [277, 85] on span "GRASSHOPPER RETAIL INC - Downtown" at bounding box center [217, 86] width 140 height 13
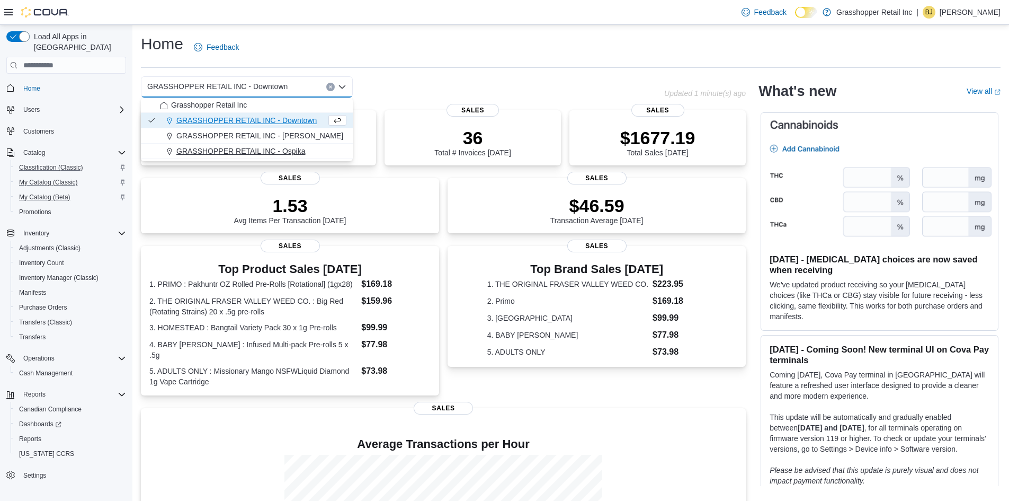
click at [276, 149] on span "GRASSHOPPER RETAIL INC - Ospika" at bounding box center [240, 151] width 129 height 11
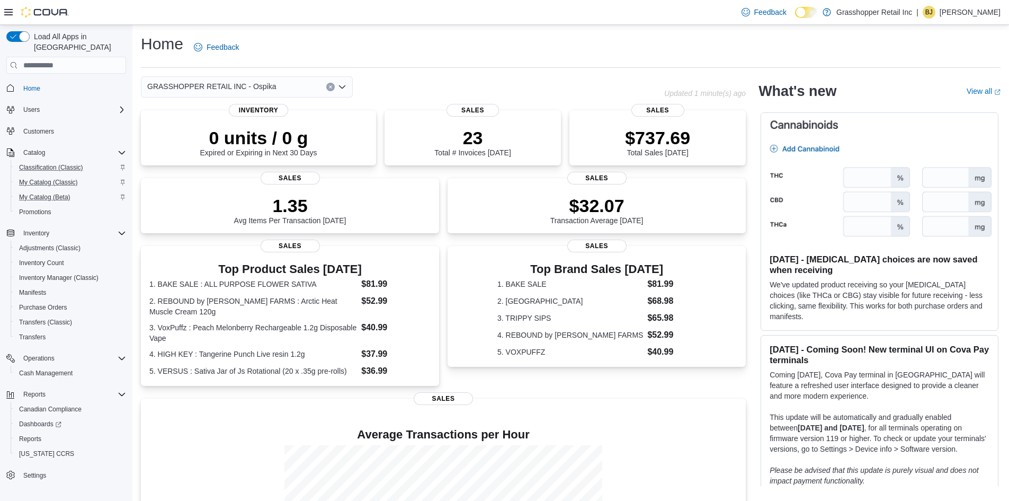
click at [331, 87] on icon "Clear input" at bounding box center [330, 87] width 3 height 3
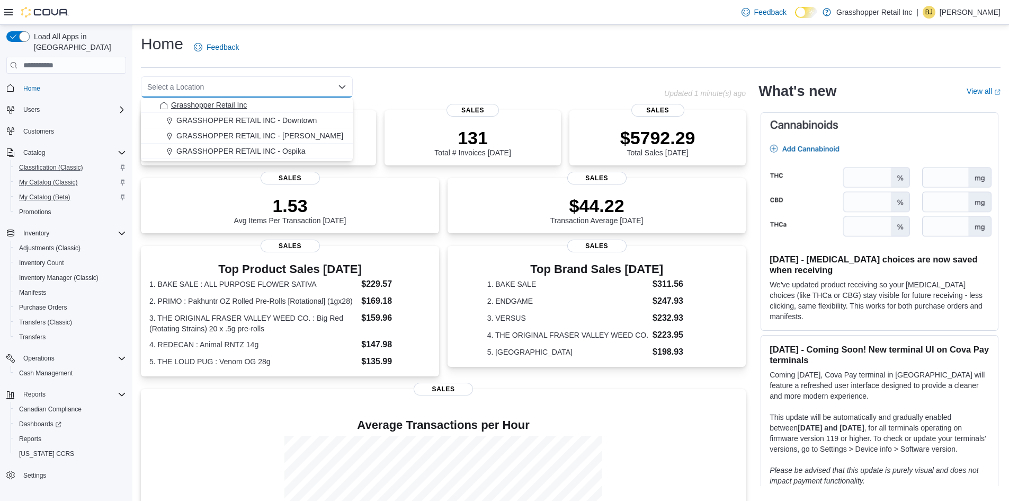
click at [223, 101] on span "Grasshopper Retail Inc" at bounding box center [209, 105] width 76 height 11
